Goal: Check status: Check status

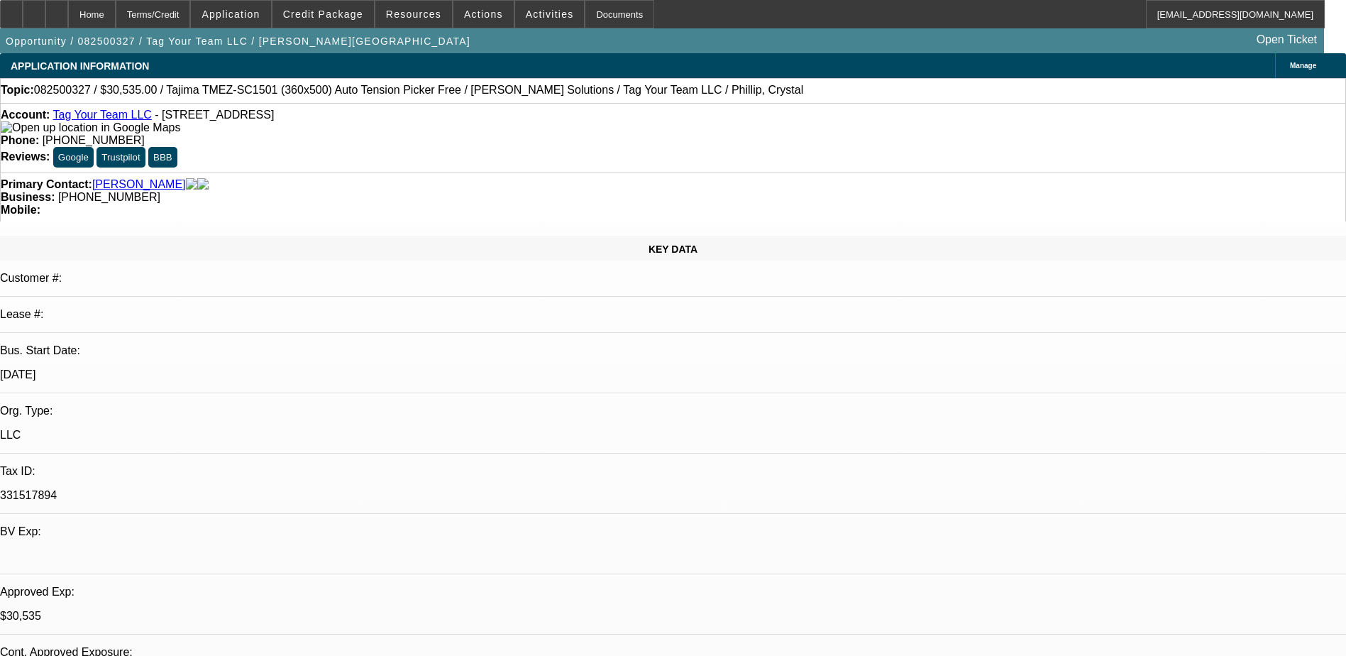
select select "0"
select select "2"
select select "0.1"
select select "4"
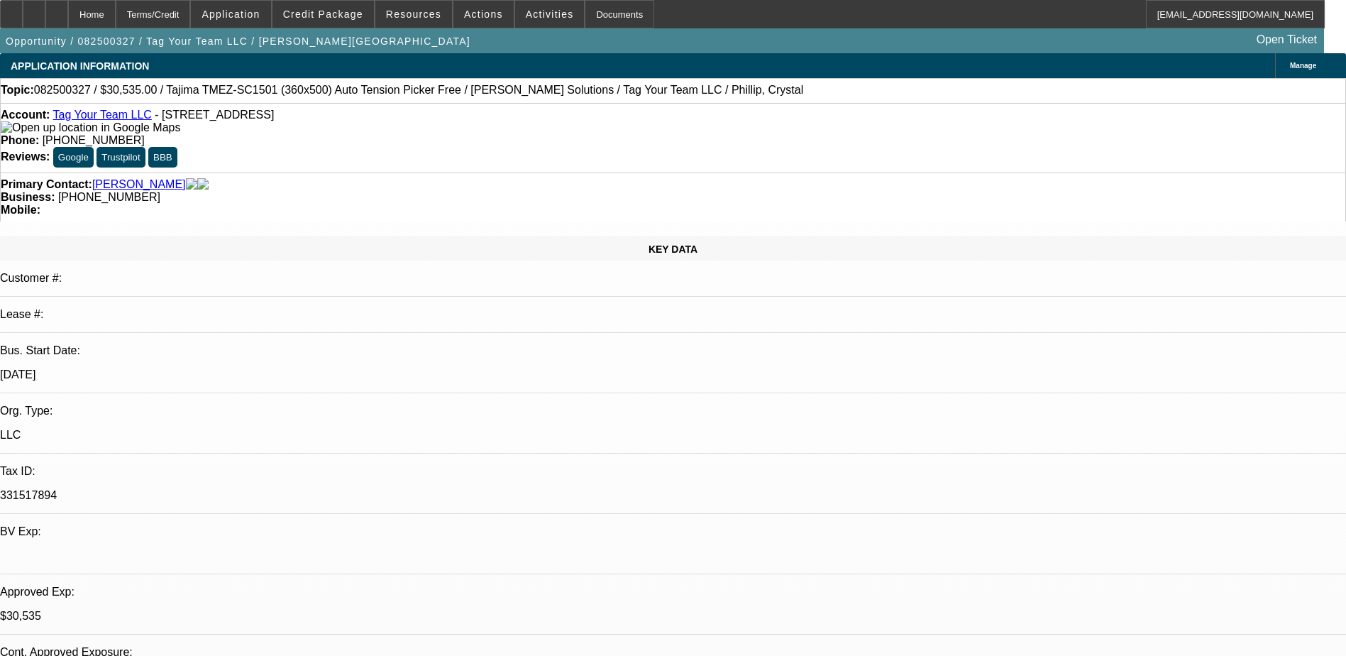
select select "0"
select select "2"
select select "0"
select select "6"
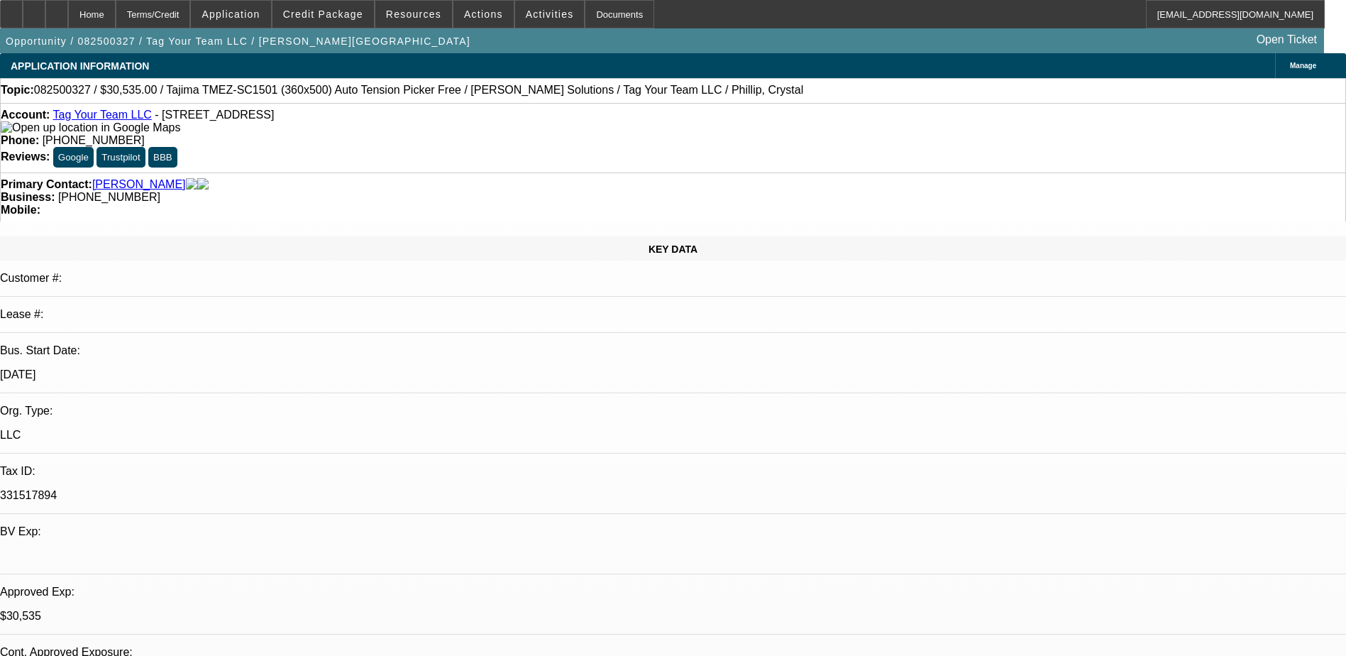
select select "0"
select select "2"
select select "0.1"
select select "4"
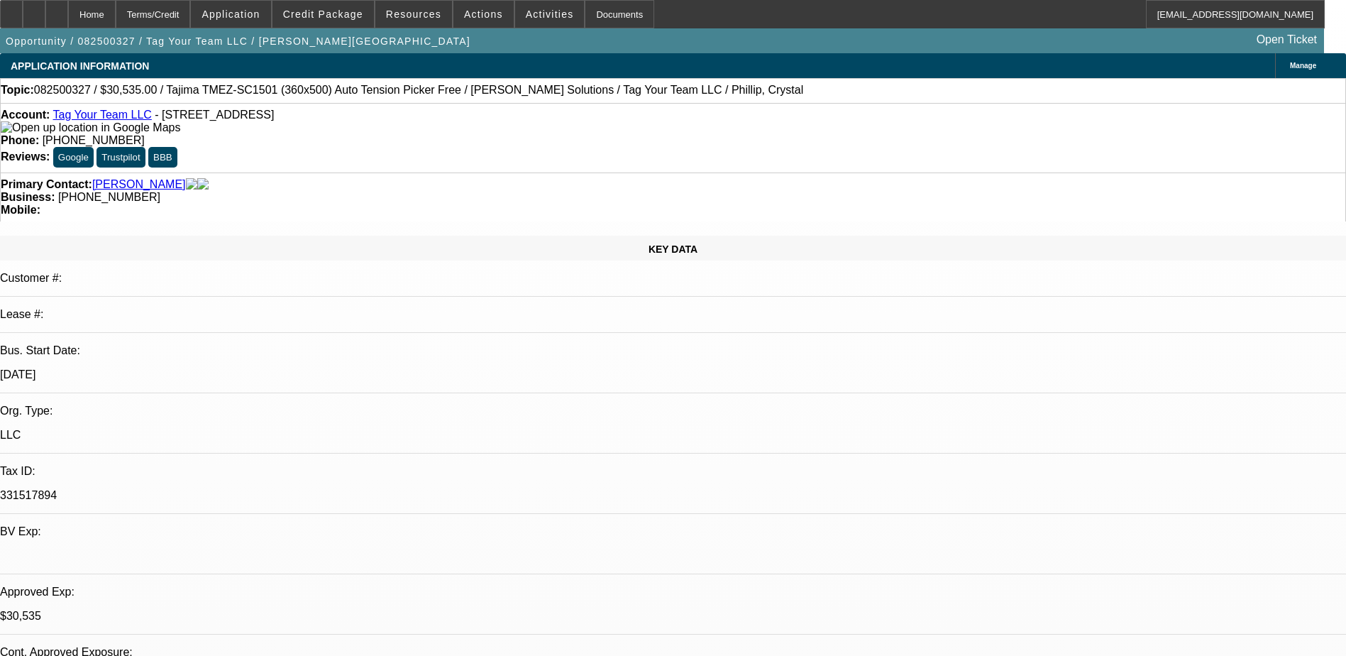
select select "0"
select select "2"
select select "0"
select select "6"
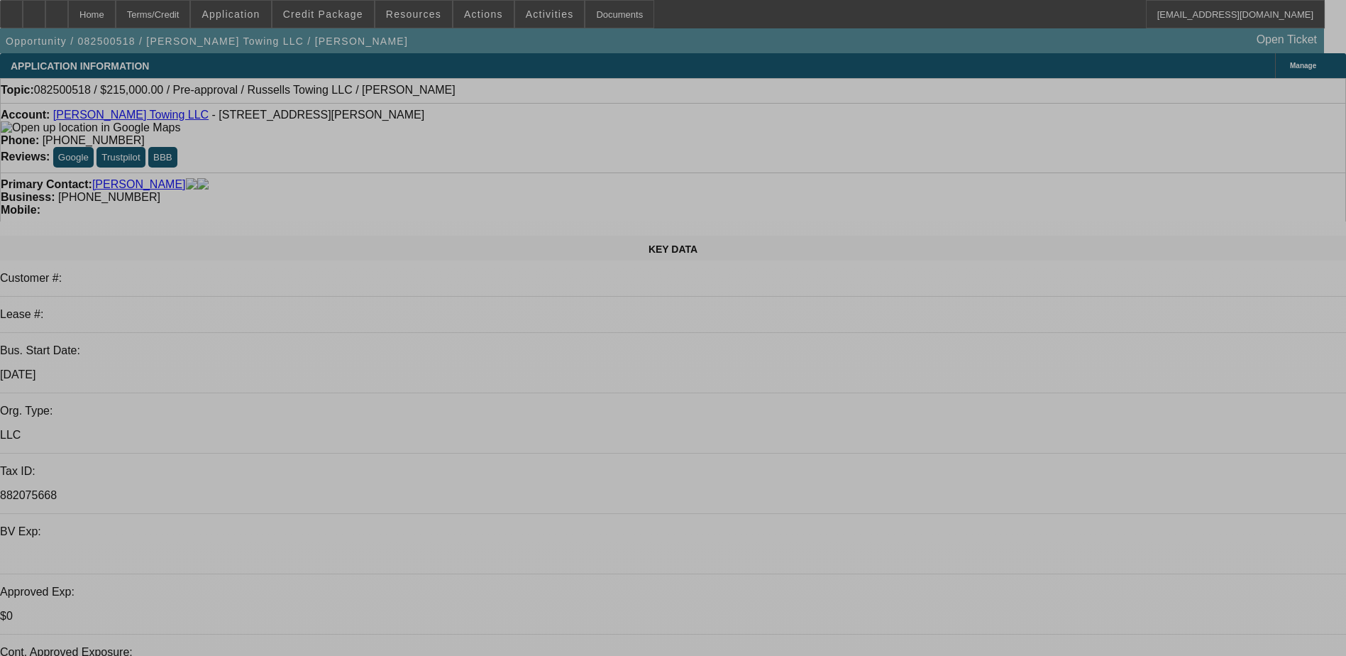
select select "0"
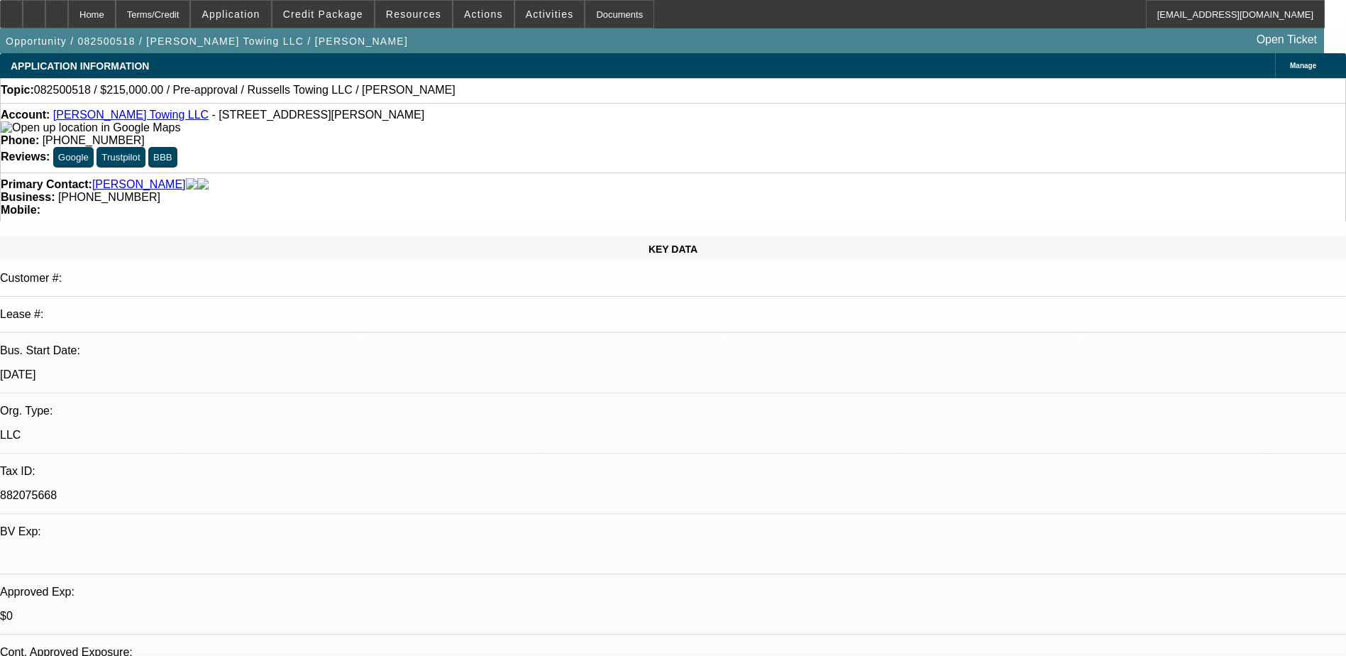
select select "2"
select select "0.1"
select select "4"
click at [341, 23] on span at bounding box center [323, 14] width 101 height 34
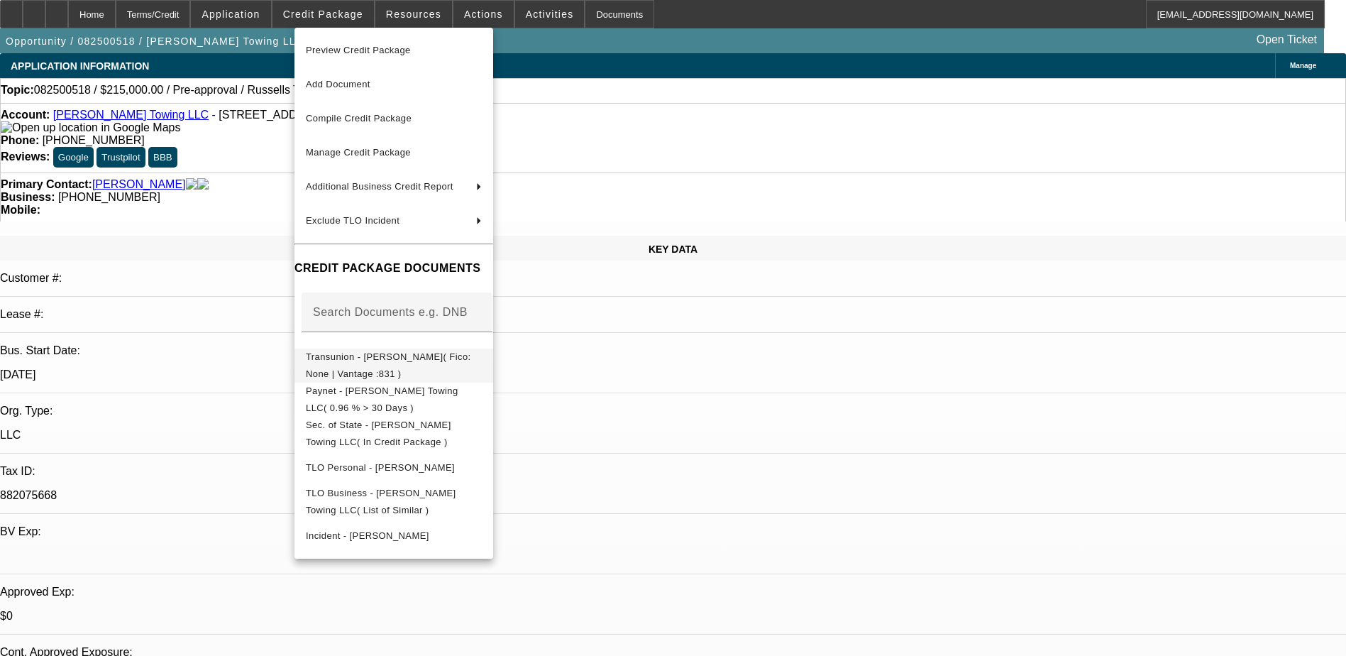
click at [419, 370] on button "Transunion - Russell, Zachary( Fico: None | Vantage :831 )" at bounding box center [394, 365] width 199 height 34
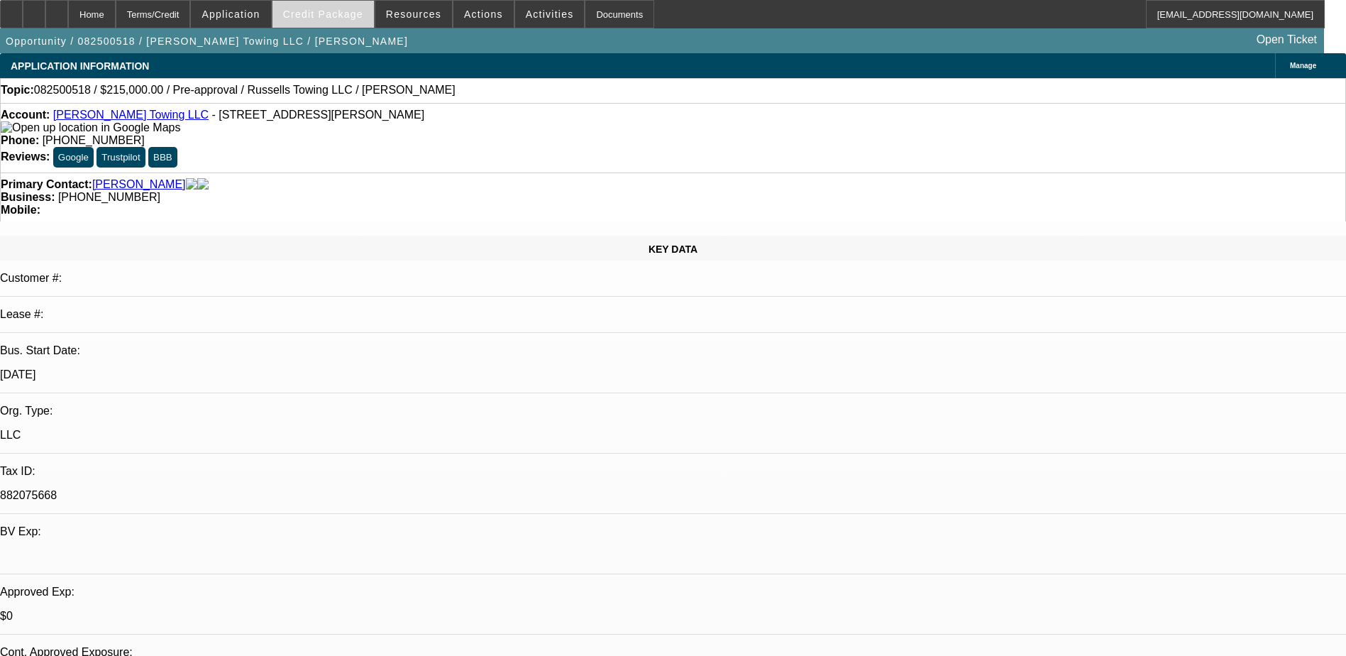
click at [347, 18] on span "Credit Package" at bounding box center [323, 14] width 80 height 11
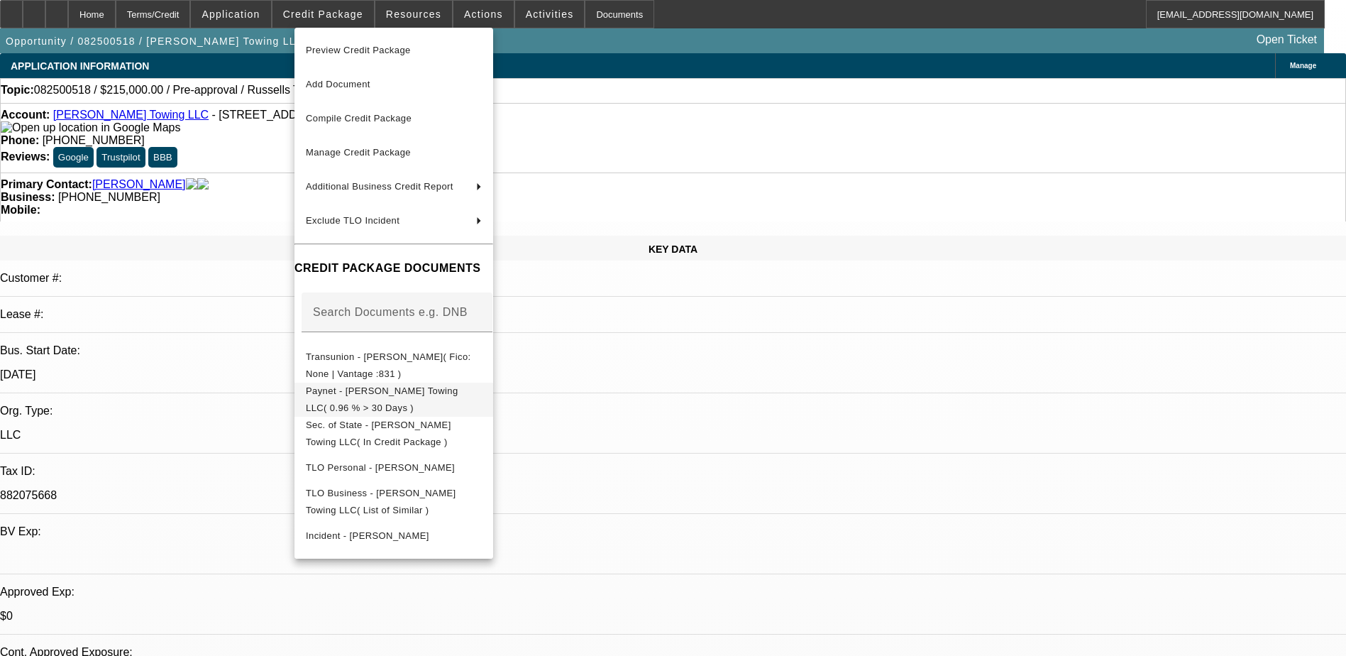
click at [429, 391] on span "Paynet - Russell's Towing LLC( 0.96 % > 30 Days )" at bounding box center [382, 399] width 153 height 28
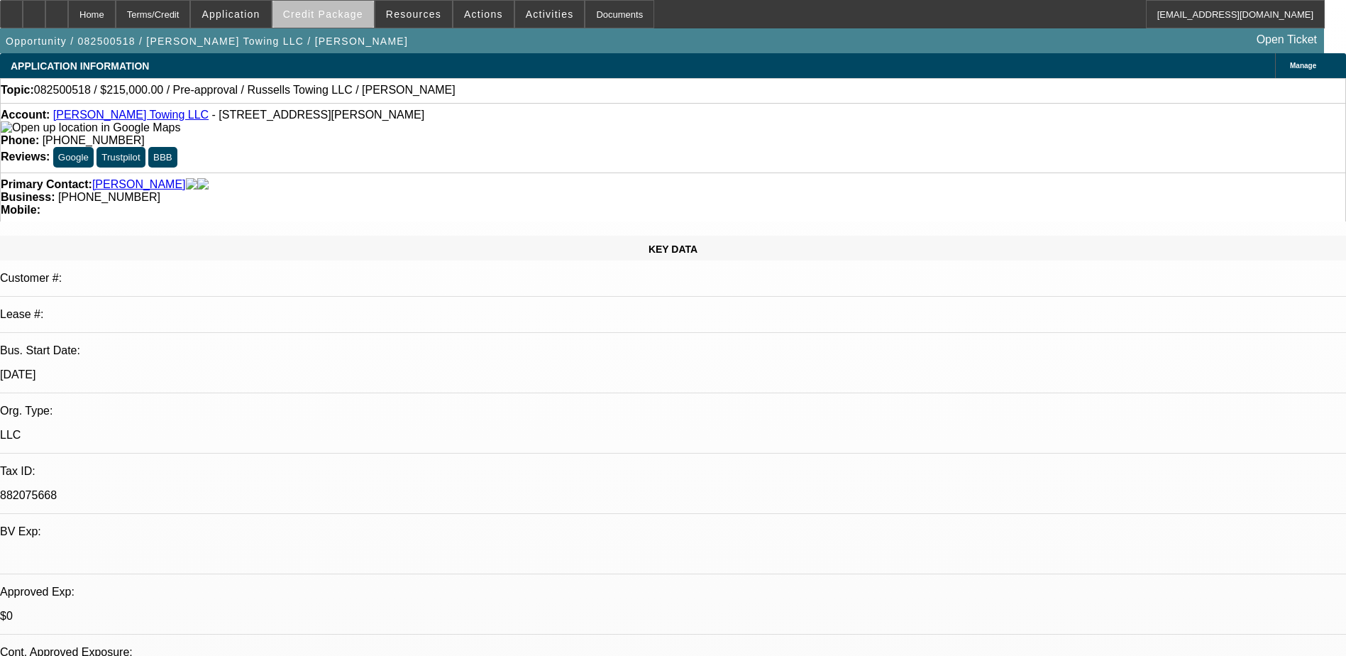
drag, startPoint x: 358, startPoint y: 22, endPoint x: 346, endPoint y: 21, distance: 12.9
click at [346, 21] on span at bounding box center [323, 14] width 101 height 34
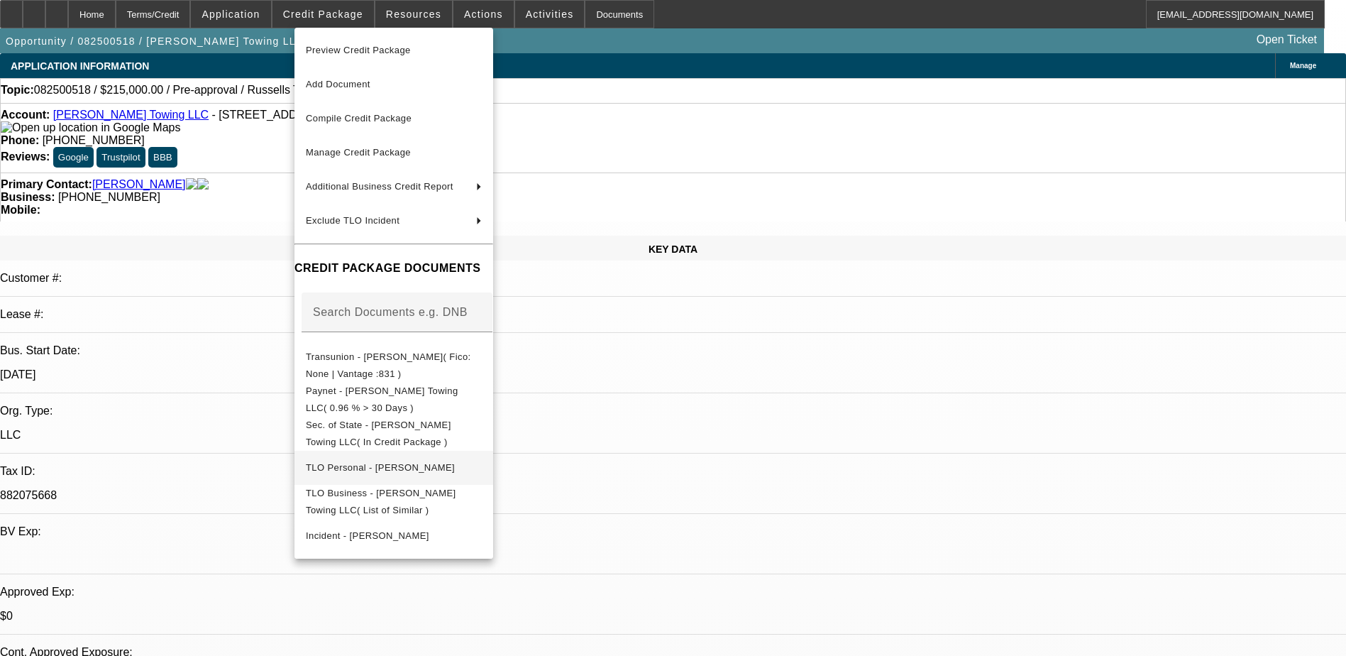
click at [396, 467] on span "TLO Personal - Russell, Zachary" at bounding box center [380, 467] width 149 height 11
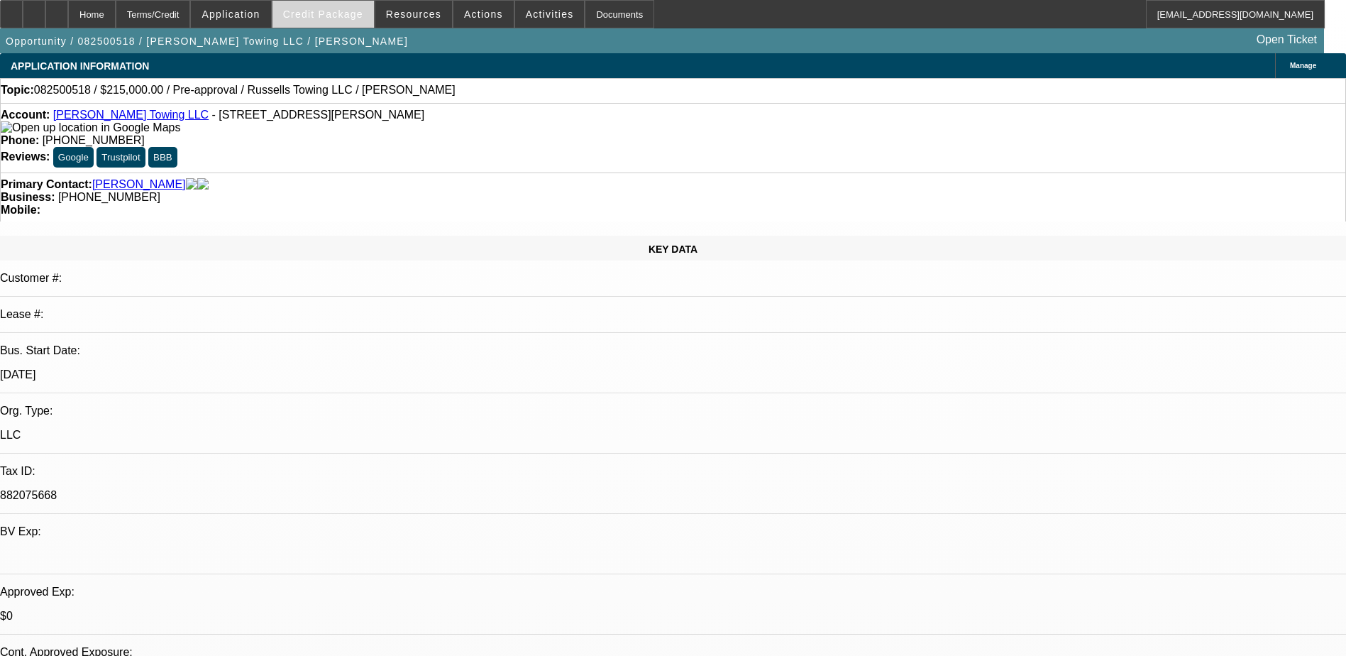
click at [313, 19] on span "Credit Package" at bounding box center [323, 14] width 80 height 11
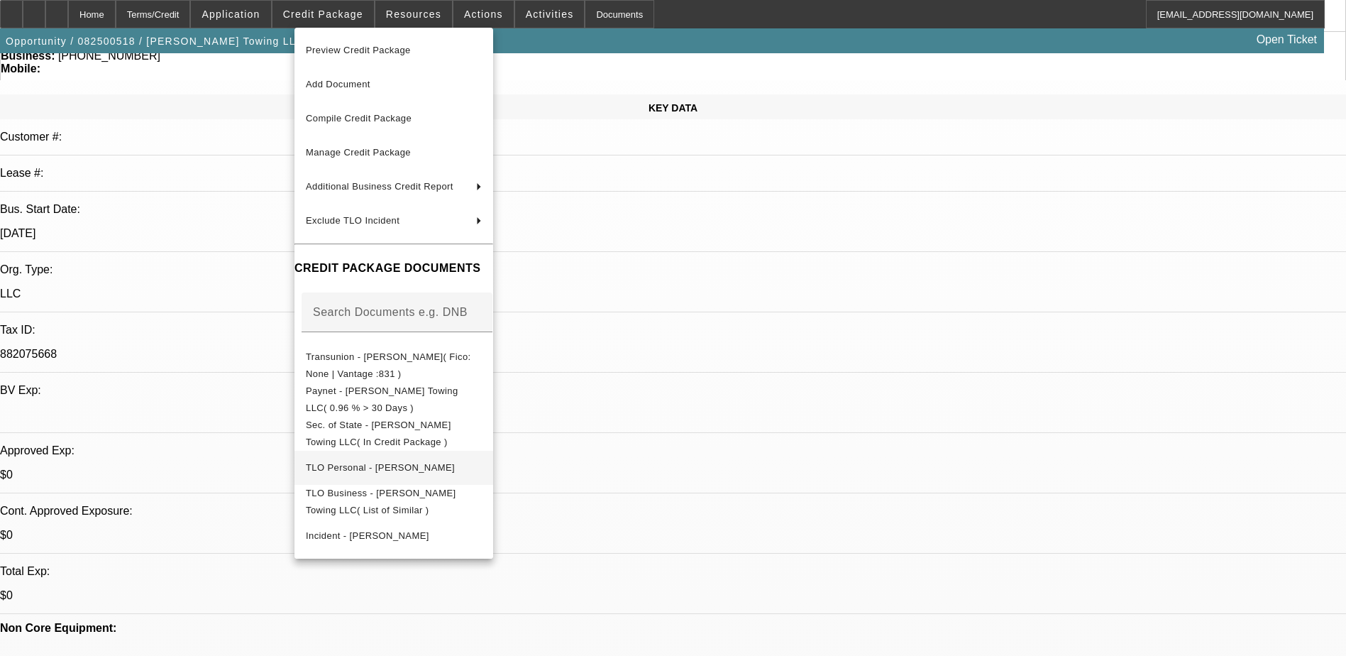
scroll to position [142, 0]
click at [414, 500] on span "TLO Business - Russell's Towing LLC( List of Similar )" at bounding box center [381, 502] width 150 height 28
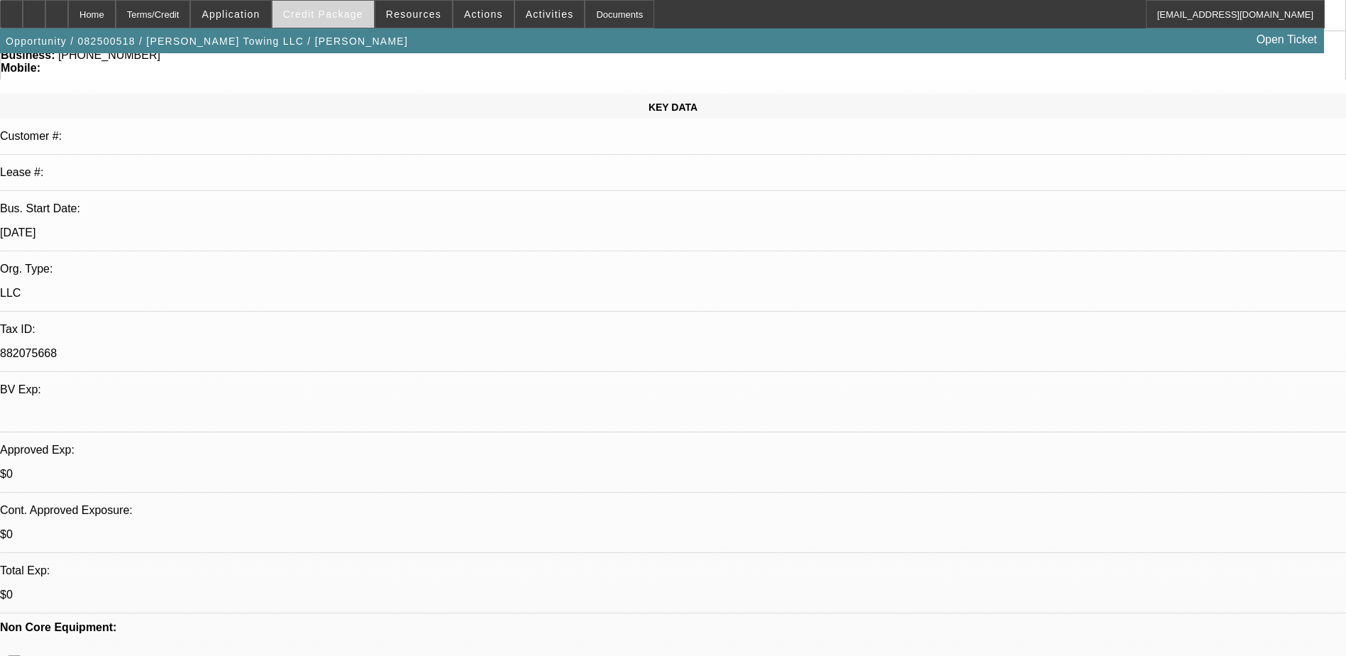
click at [351, 22] on span at bounding box center [323, 14] width 101 height 34
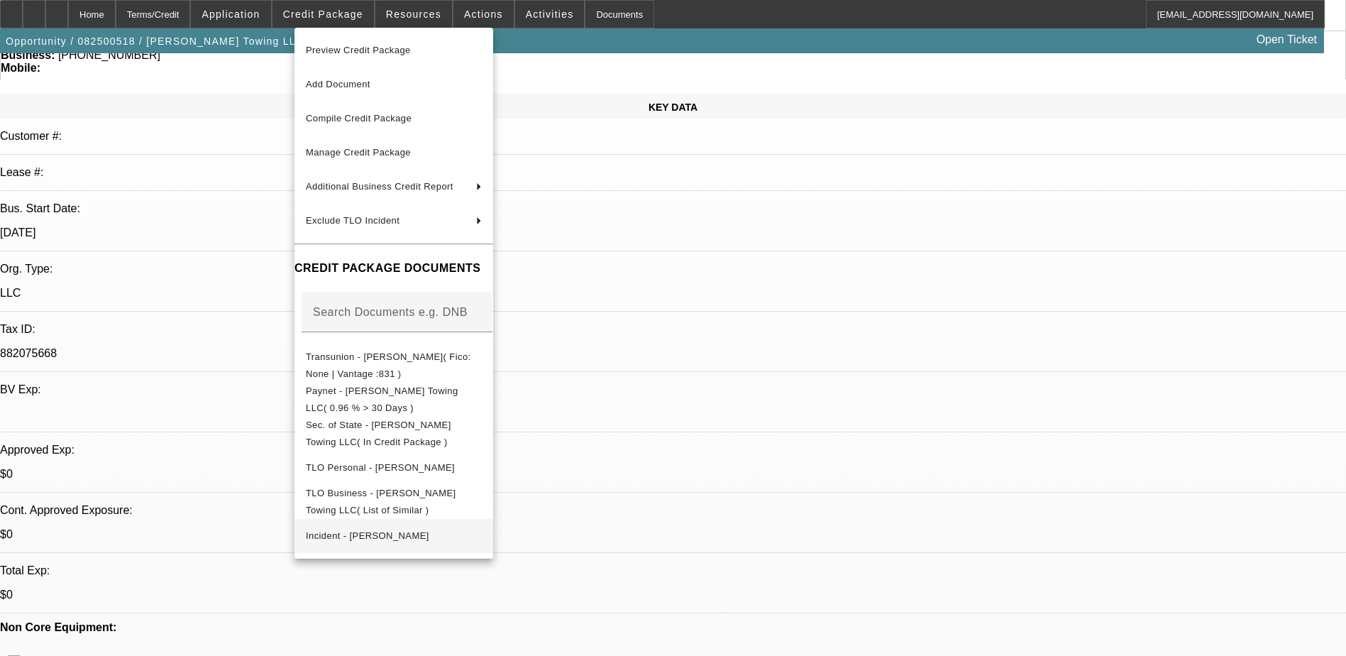
click at [426, 527] on span "Incident - Russell, Zachary" at bounding box center [394, 535] width 176 height 17
